Goal: Task Accomplishment & Management: Use online tool/utility

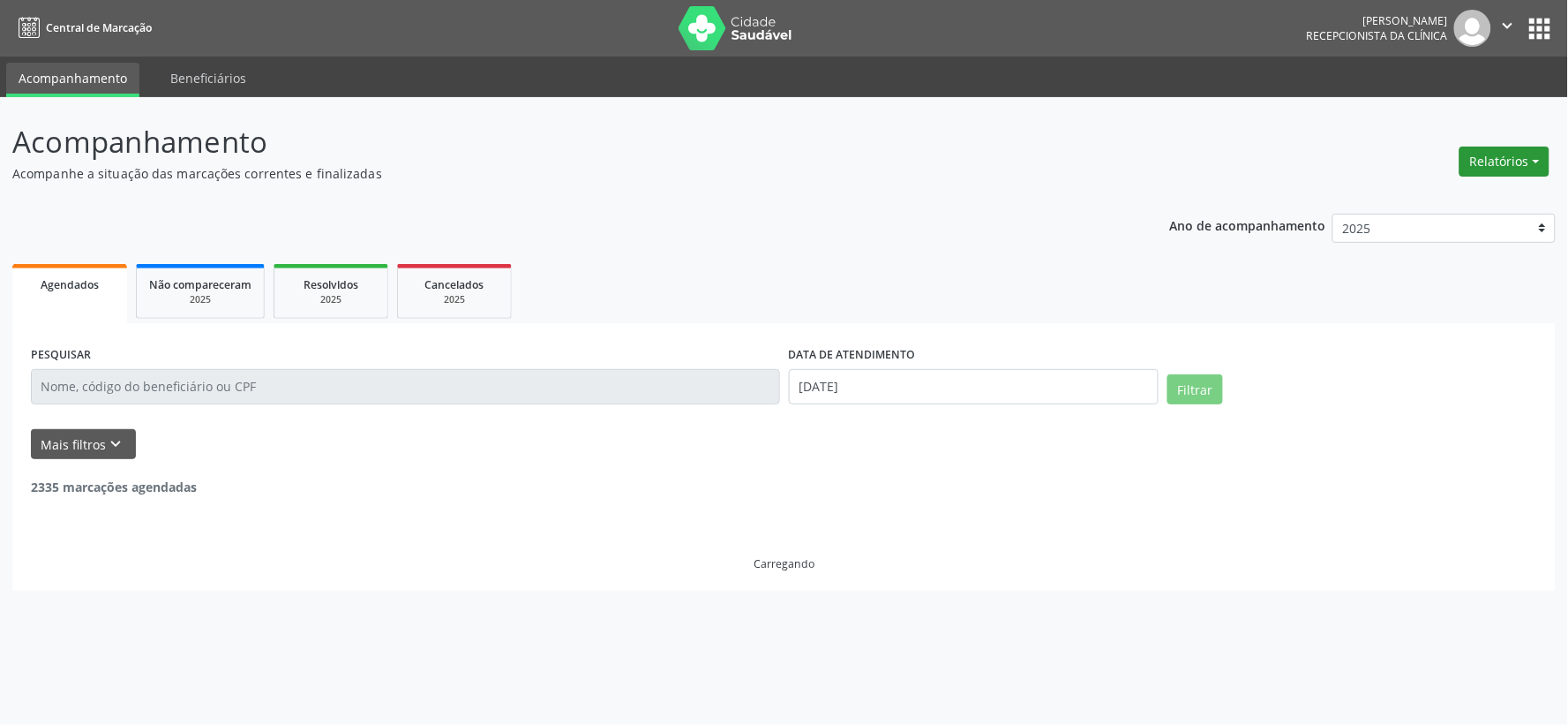
click at [1507, 152] on button "Relatórios" at bounding box center [1505, 161] width 90 height 30
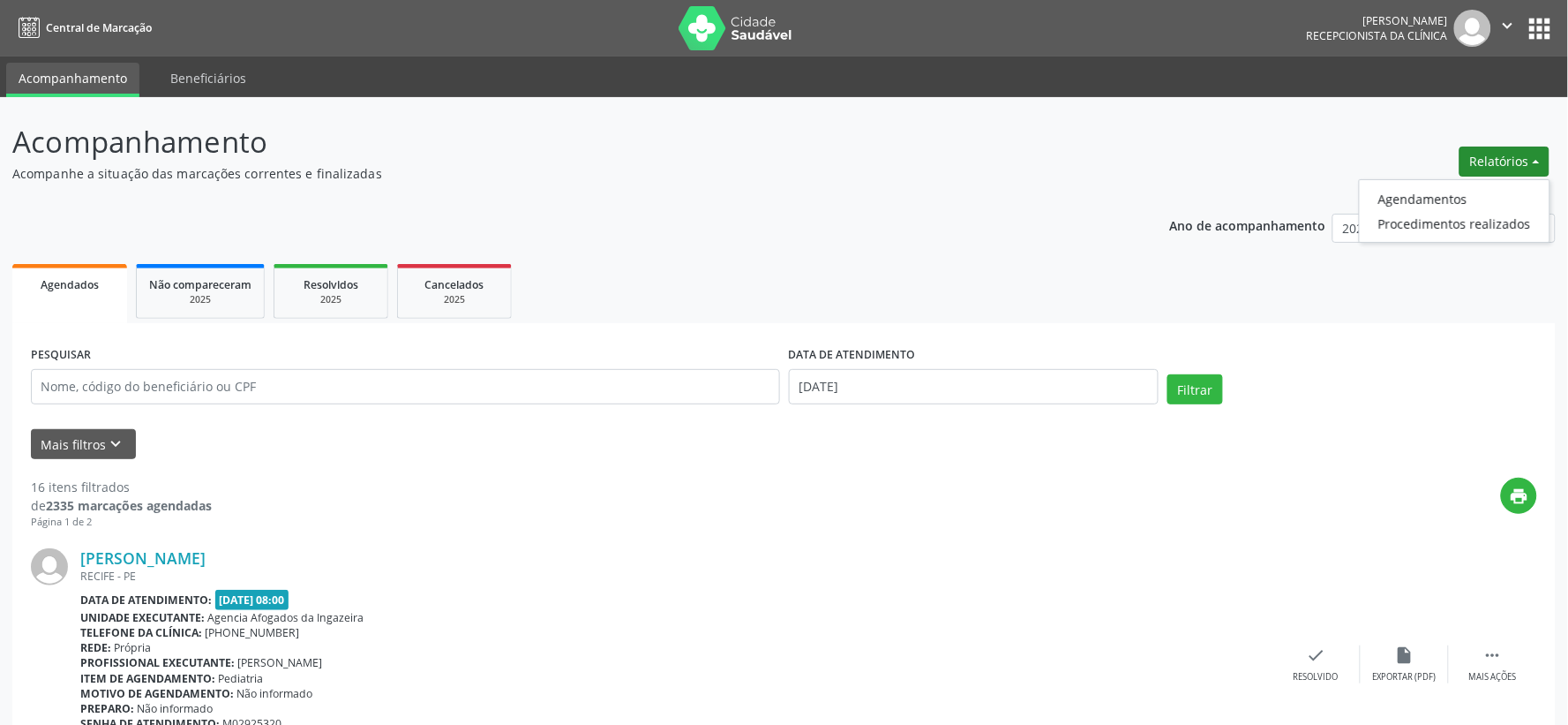
click at [1507, 152] on button "Relatórios" at bounding box center [1505, 161] width 90 height 30
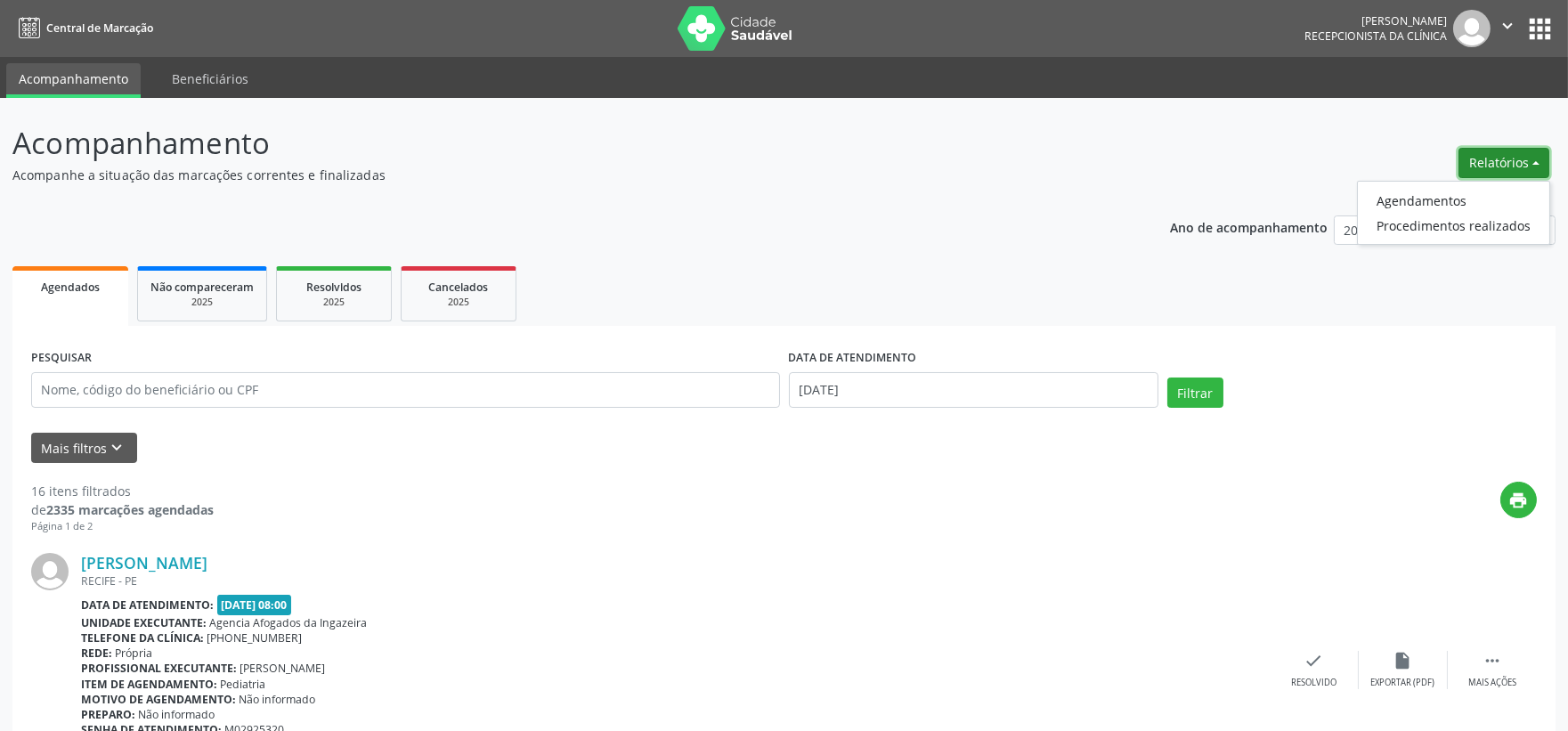
click at [1520, 154] on button "Relatórios" at bounding box center [1503, 163] width 90 height 30
click at [1432, 194] on link "Agendamentos" at bounding box center [1453, 200] width 191 height 25
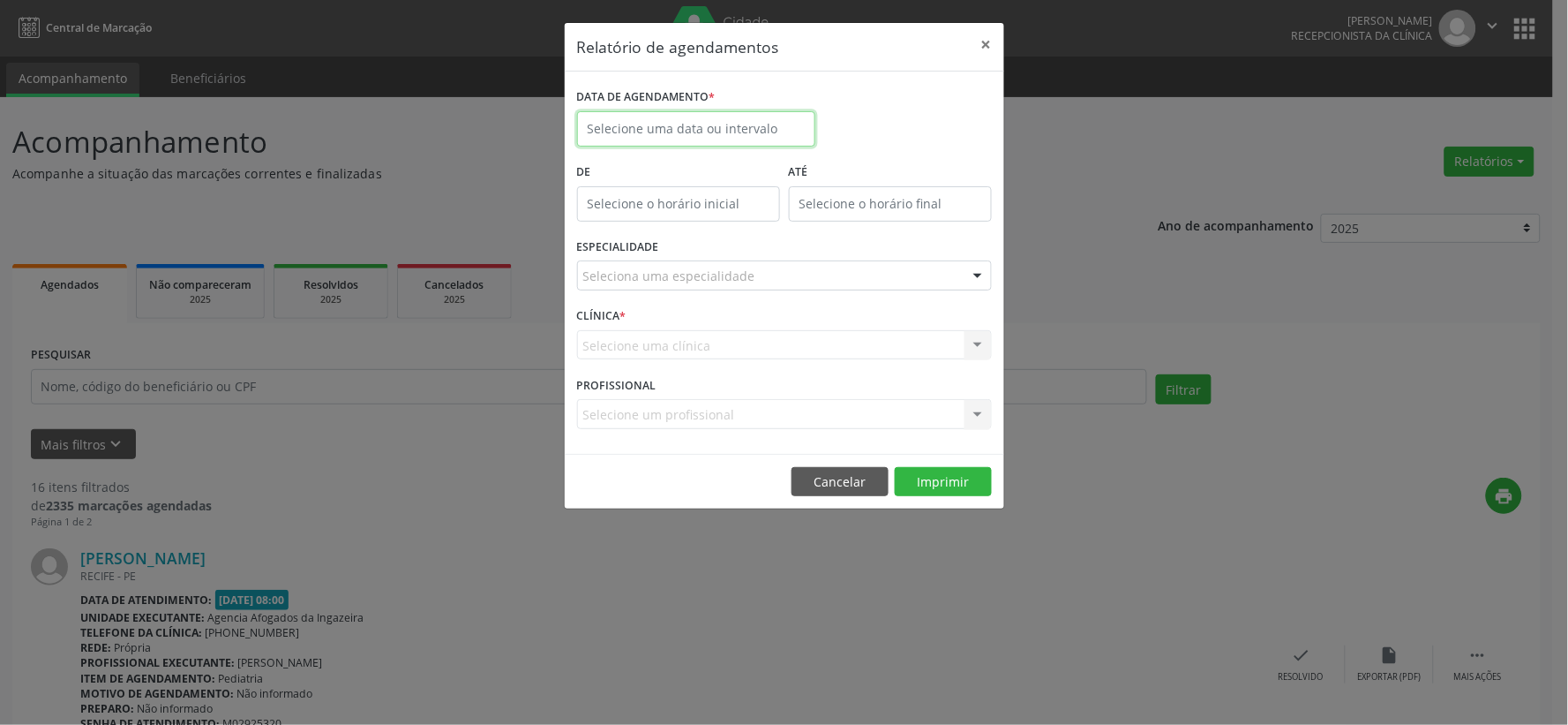
click at [663, 121] on input "text" at bounding box center [696, 129] width 238 height 35
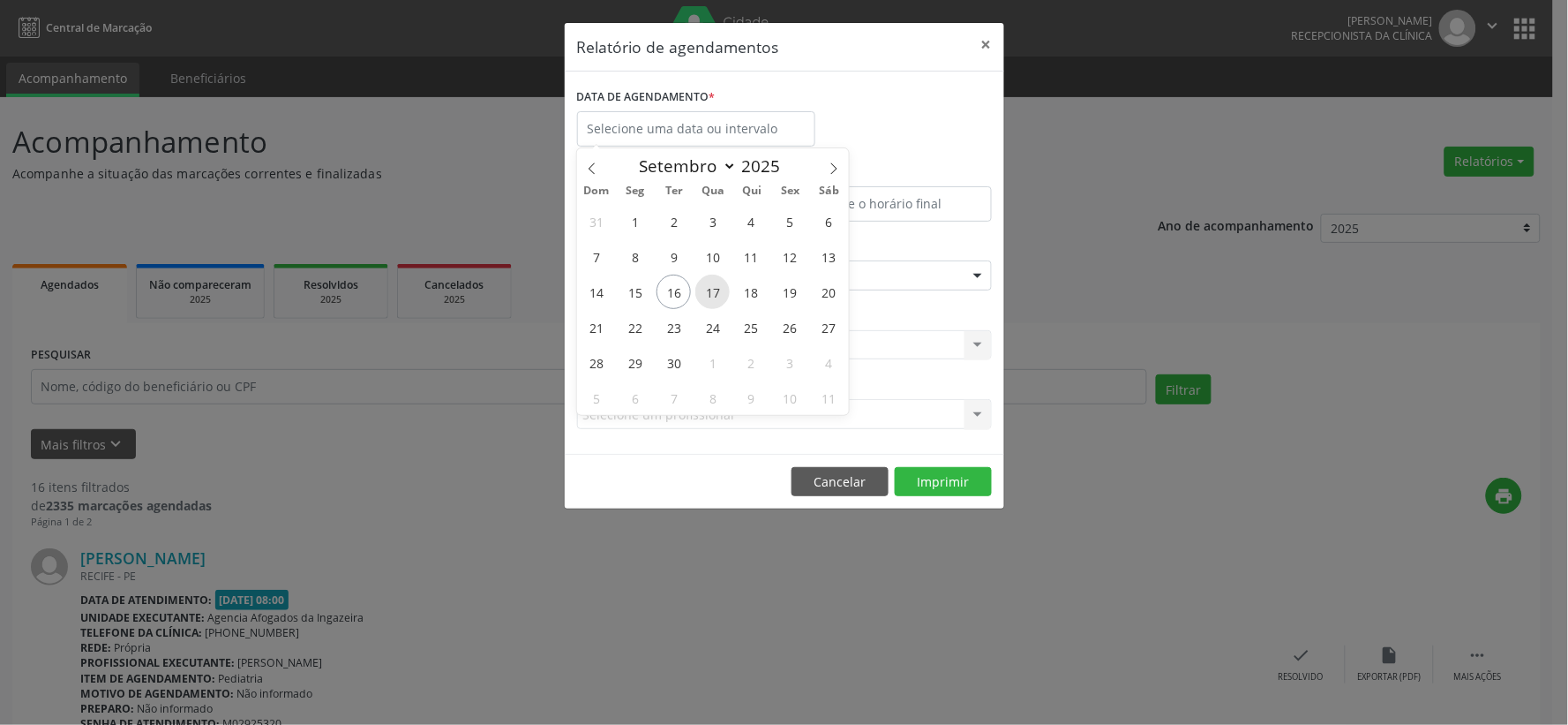
click at [721, 288] on span "17" at bounding box center [713, 292] width 34 height 34
type input "[DATE]"
click at [717, 287] on span "17" at bounding box center [713, 292] width 34 height 34
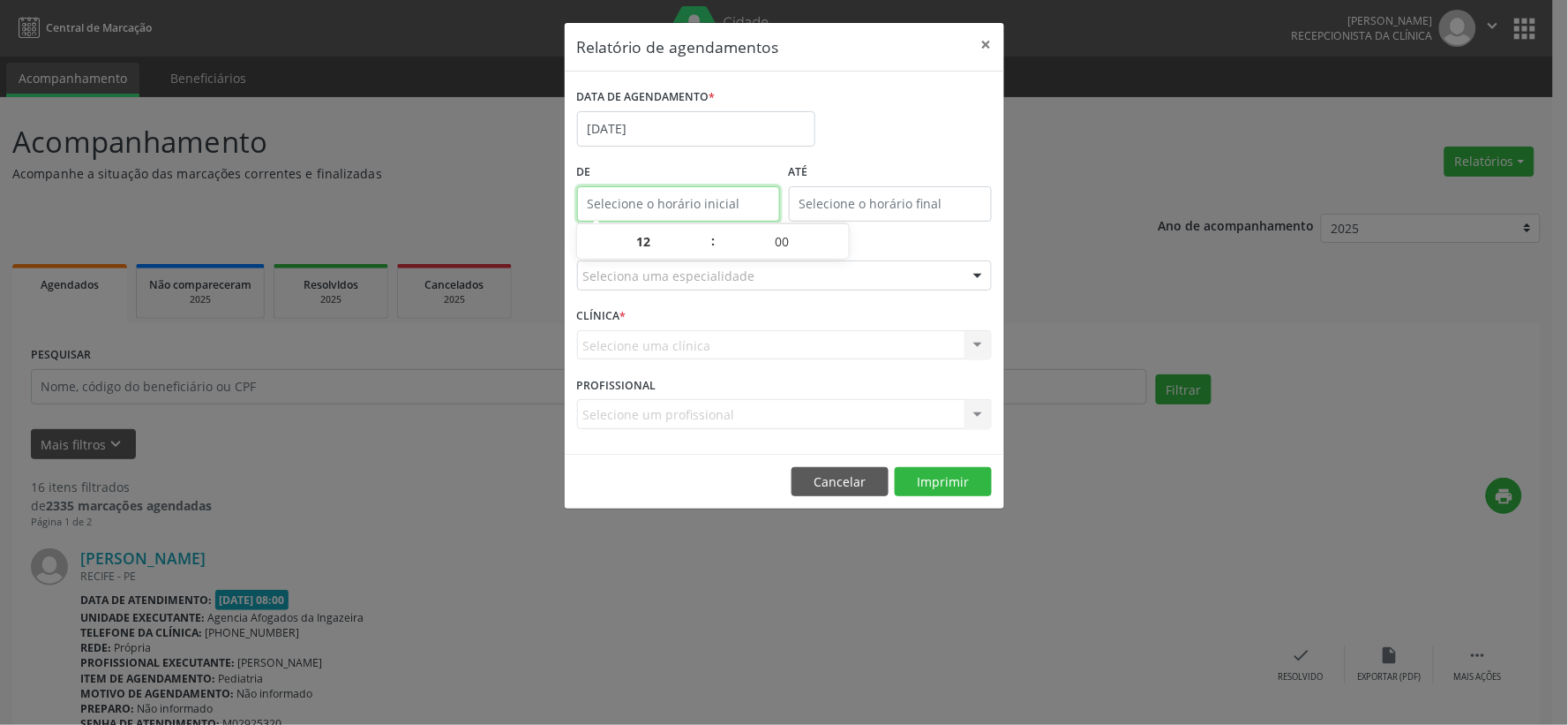
click at [656, 201] on input "text" at bounding box center [678, 204] width 203 height 35
click at [656, 201] on input "12:00" at bounding box center [678, 204] width 203 height 35
click at [701, 248] on span at bounding box center [705, 250] width 13 height 17
type input "11:00"
type input "11"
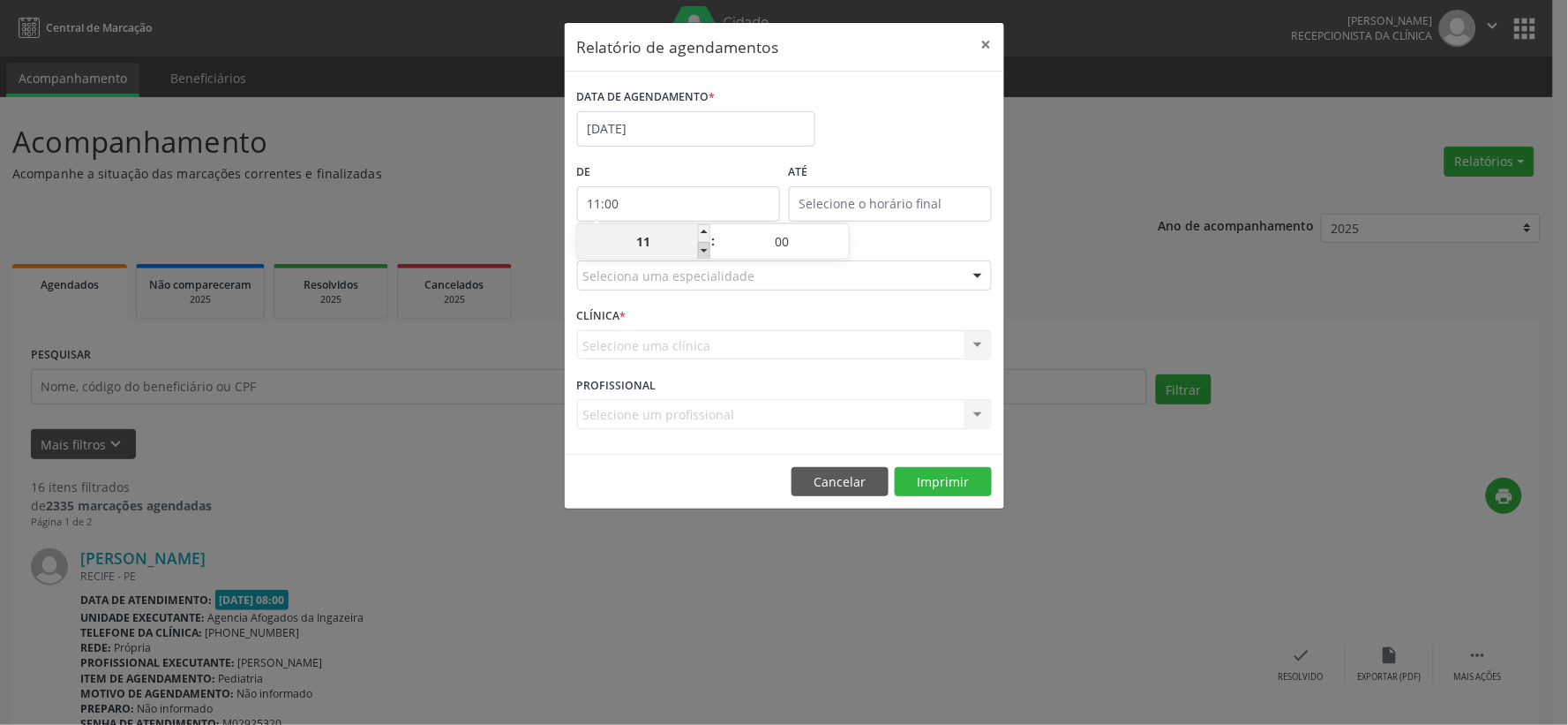
click at [701, 248] on span at bounding box center [705, 250] width 13 height 17
type input "10:00"
type input "10"
click at [701, 248] on span at bounding box center [705, 250] width 13 height 17
type input "09:00"
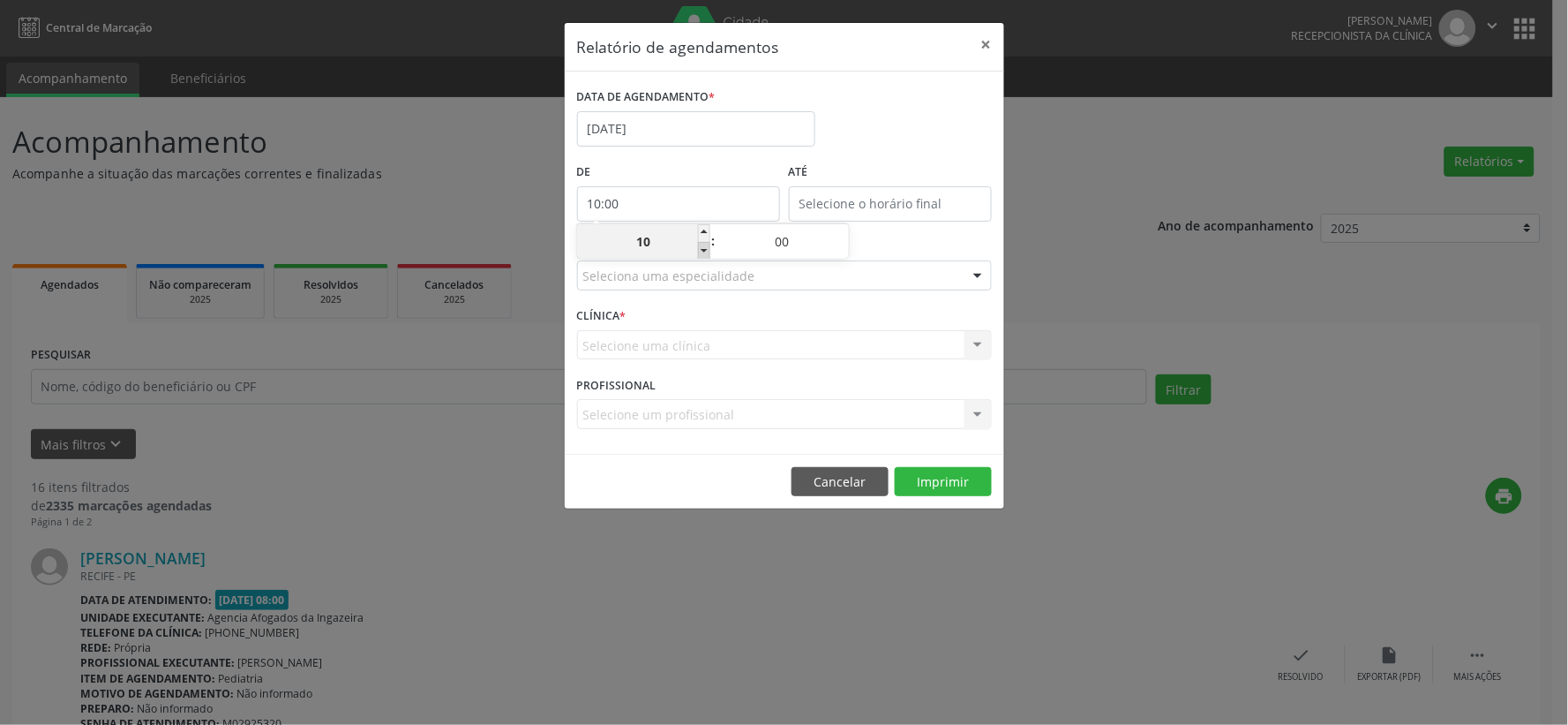
type input "09"
click at [701, 248] on span at bounding box center [705, 250] width 13 height 17
type input "08:00"
type input "08"
click at [928, 195] on input "text" at bounding box center [890, 204] width 203 height 35
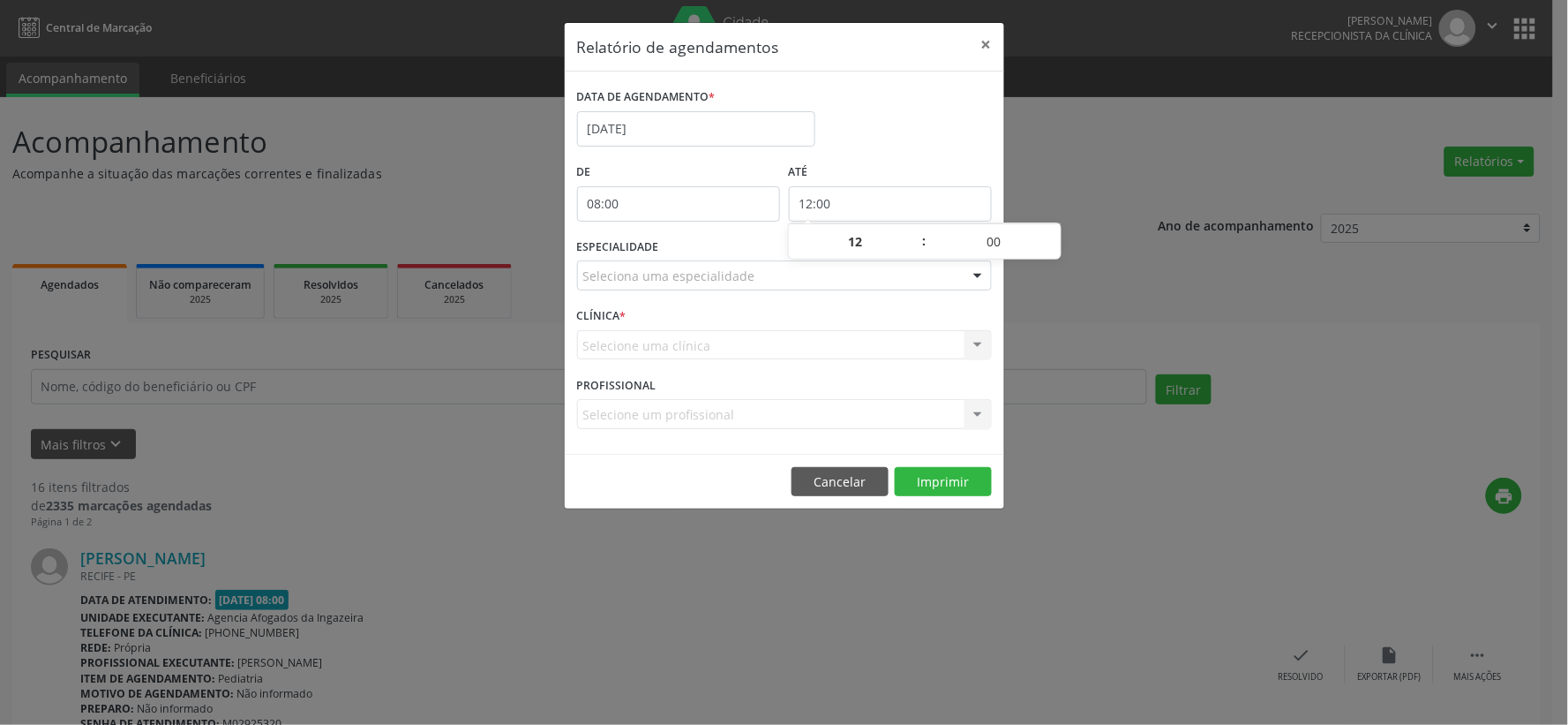
click at [928, 195] on input "12:00" at bounding box center [890, 204] width 203 height 35
click at [912, 231] on span at bounding box center [917, 232] width 13 height 17
type input "13:00"
type input "13"
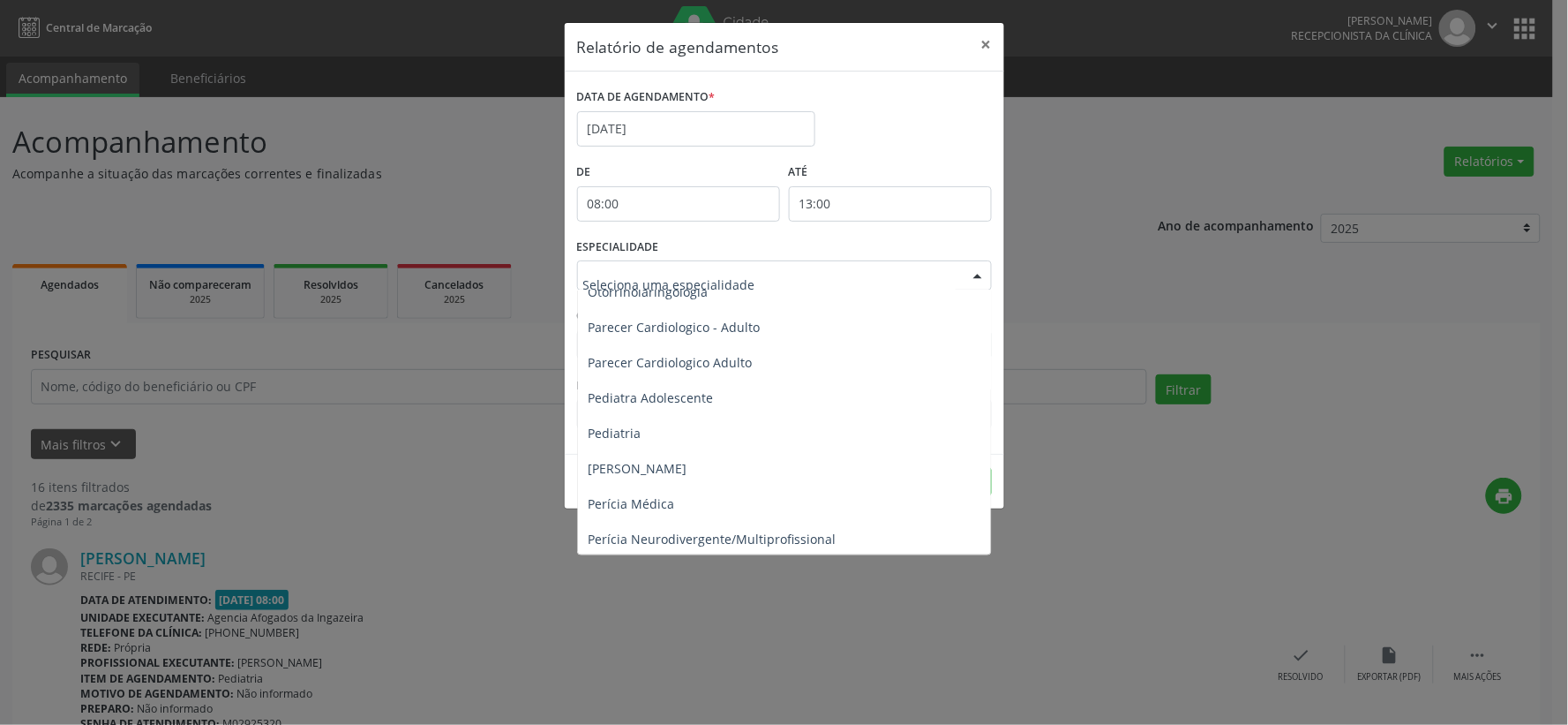
scroll to position [2550, 0]
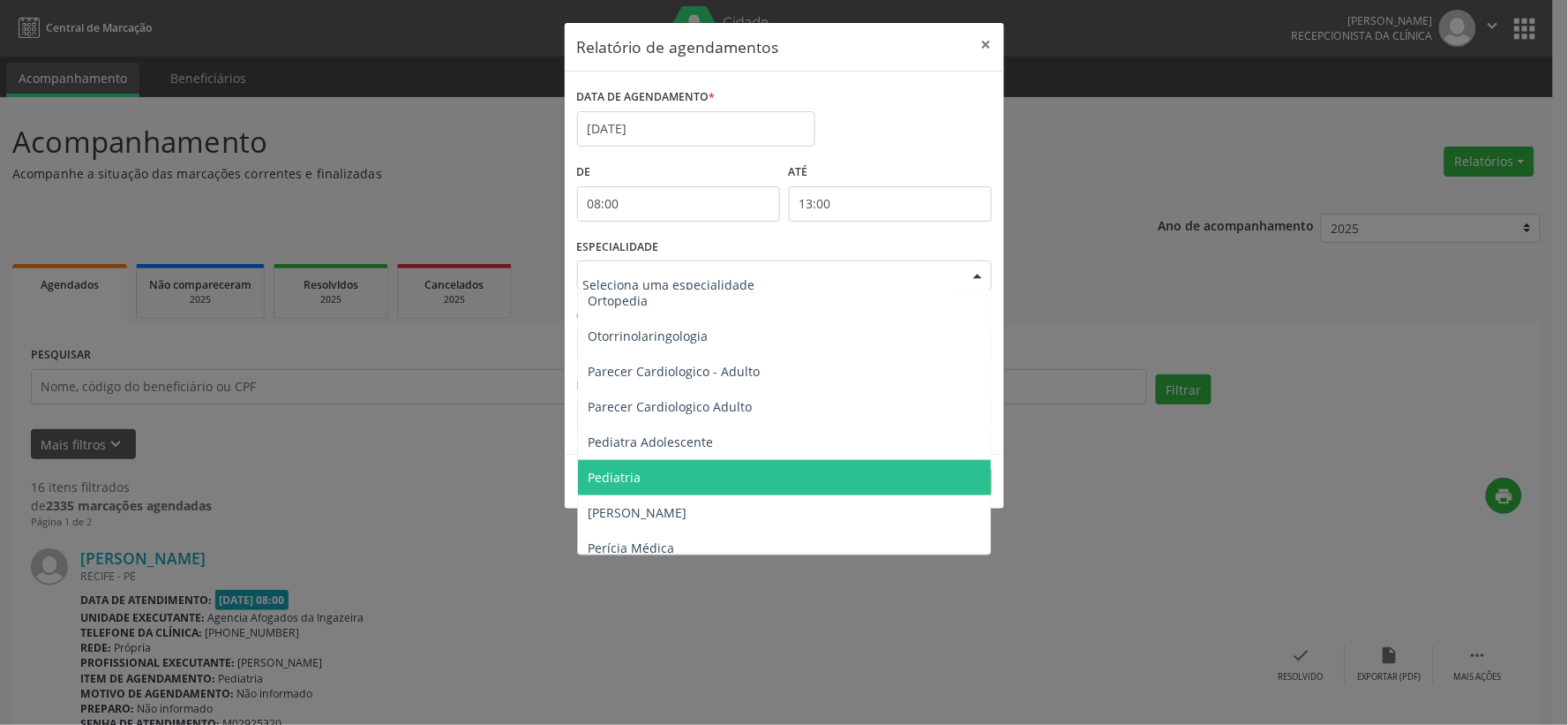
click at [650, 471] on span "Pediatria" at bounding box center [785, 478] width 416 height 35
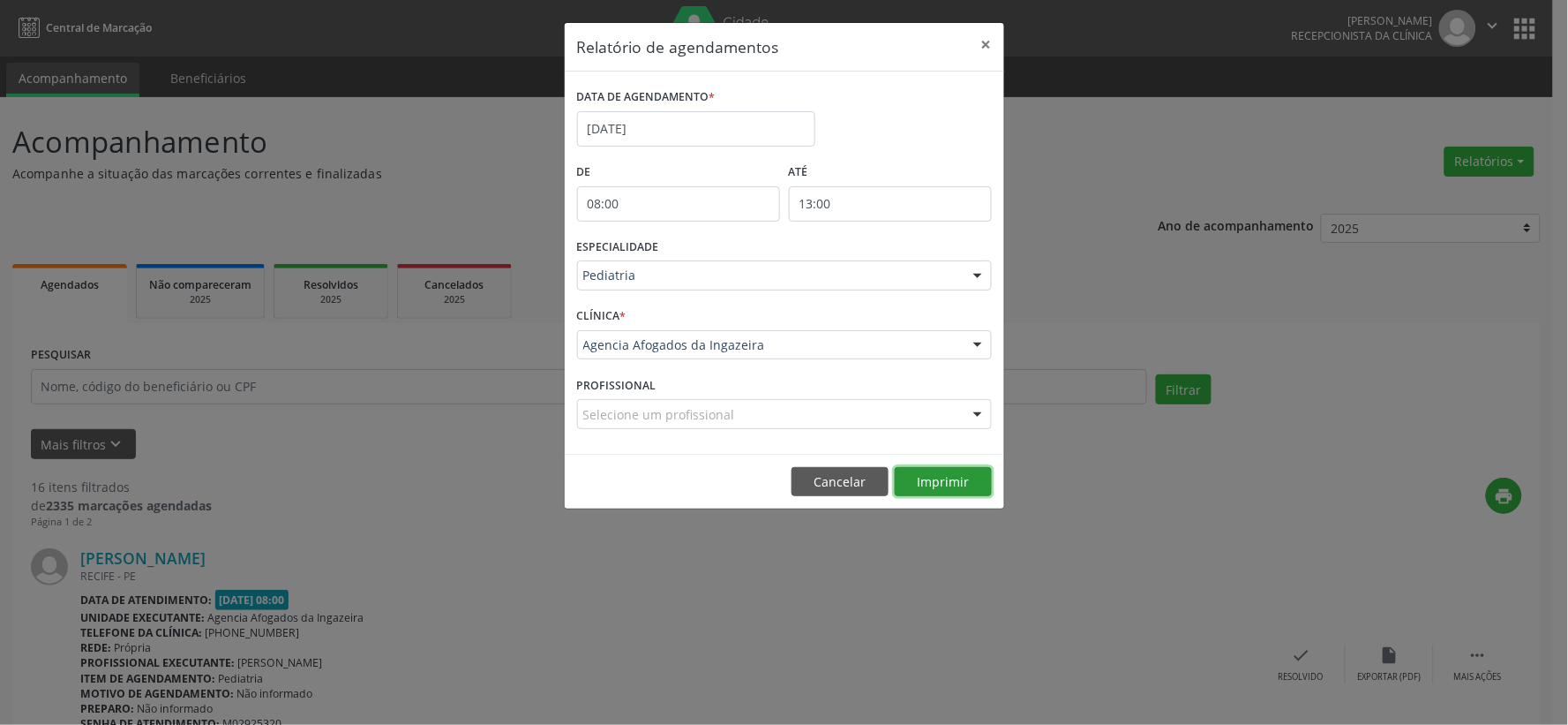
click at [931, 487] on button "Imprimir" at bounding box center [943, 481] width 97 height 30
